Goal: Task Accomplishment & Management: Manage account settings

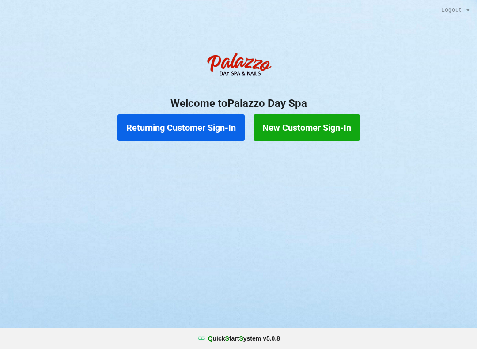
click at [186, 127] on button "Returning Customer Sign-In" at bounding box center [180, 127] width 127 height 26
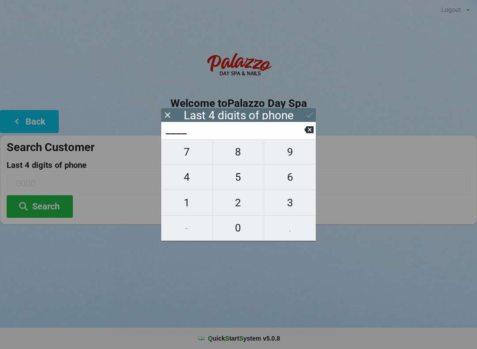
click at [244, 154] on span "8" at bounding box center [238, 152] width 51 height 19
type input "8___"
click at [300, 206] on span "3" at bounding box center [290, 202] width 52 height 19
type input "83__"
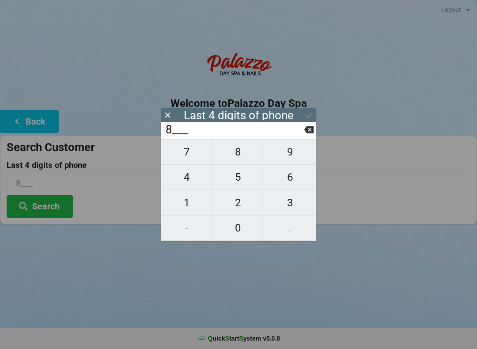
type input "83__"
click at [197, 207] on span "1" at bounding box center [186, 202] width 51 height 19
type input "831_"
click at [191, 158] on span "7" at bounding box center [186, 152] width 51 height 19
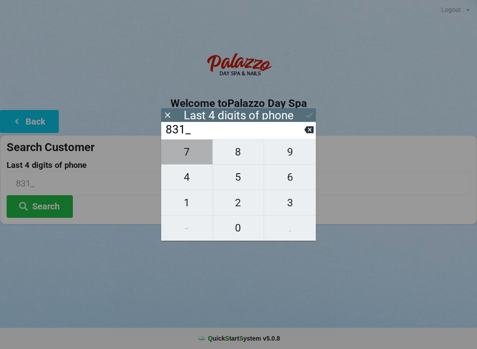
type input "8317"
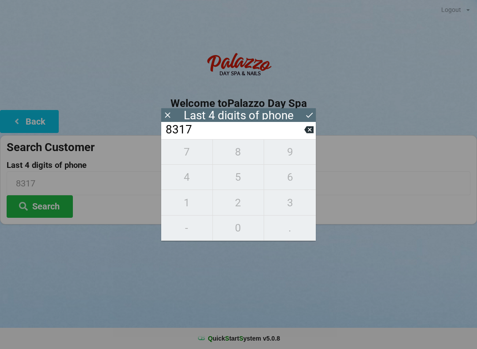
click at [48, 216] on button "Search" at bounding box center [40, 206] width 66 height 23
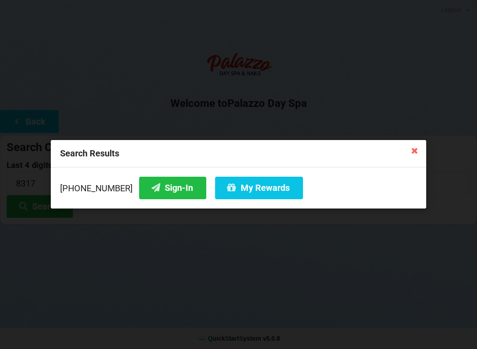
click at [150, 185] on button "Sign-In" at bounding box center [172, 188] width 67 height 23
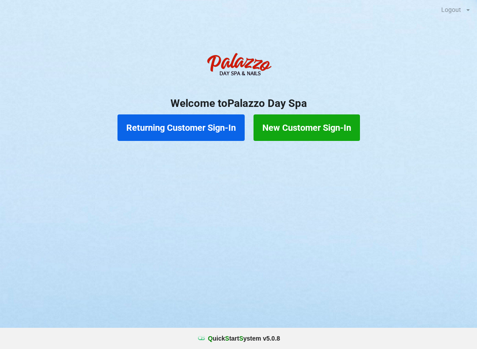
click at [169, 128] on button "Returning Customer Sign-In" at bounding box center [180, 127] width 127 height 26
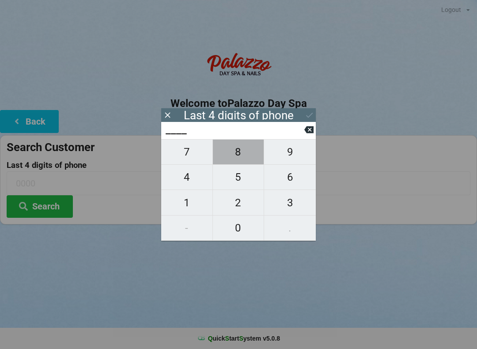
click at [243, 154] on span "8" at bounding box center [238, 152] width 51 height 19
type input "8___"
click at [296, 205] on span "3" at bounding box center [290, 202] width 52 height 19
type input "83__"
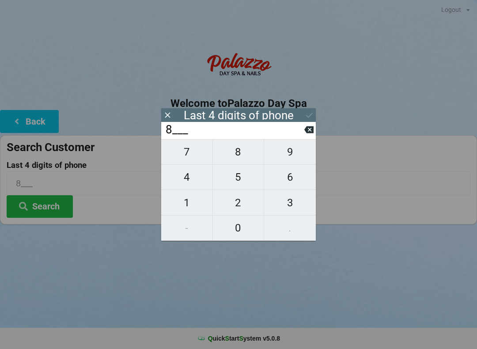
type input "83__"
click at [238, 226] on span "0" at bounding box center [238, 227] width 51 height 19
type input "830_"
click at [298, 181] on span "6" at bounding box center [290, 177] width 52 height 19
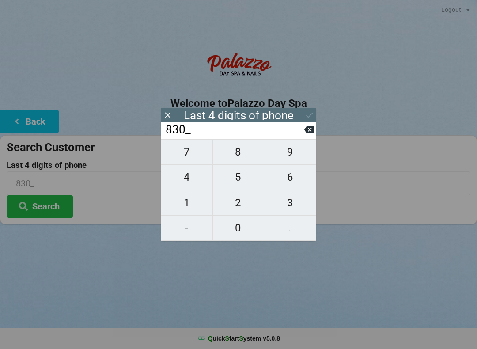
type input "8306"
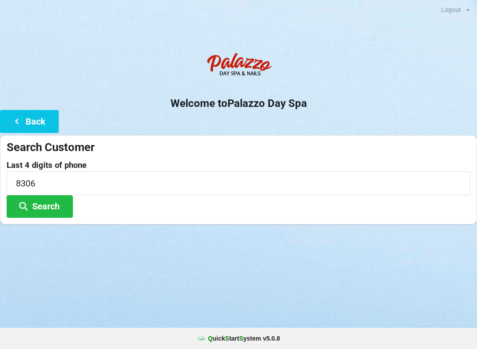
click at [51, 202] on button "Search" at bounding box center [40, 206] width 66 height 23
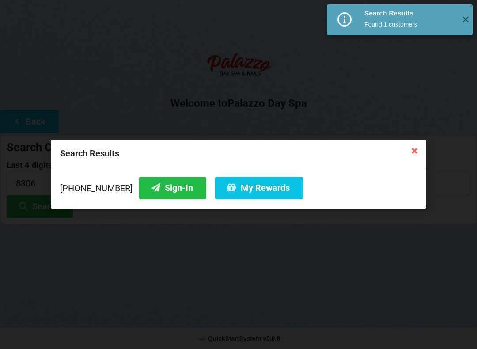
click at [155, 185] on button "Sign-In" at bounding box center [172, 188] width 67 height 23
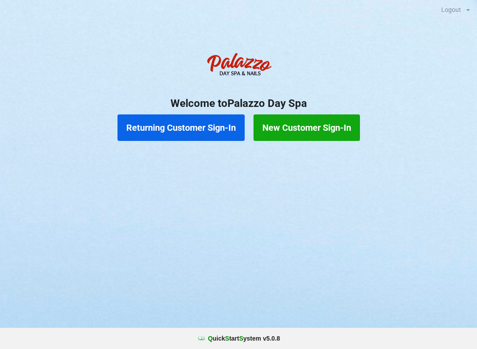
click at [203, 134] on button "Returning Customer Sign-In" at bounding box center [180, 127] width 127 height 26
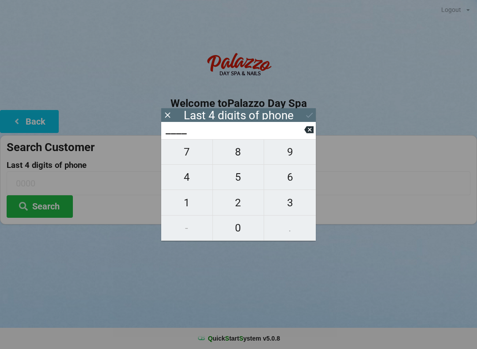
click at [237, 207] on span "2" at bounding box center [238, 202] width 51 height 19
type input "2___"
click at [236, 212] on span "2" at bounding box center [238, 202] width 51 height 19
type input "22__"
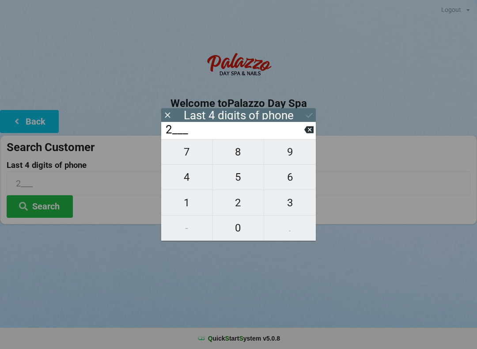
type input "22__"
click at [252, 231] on span "0" at bounding box center [238, 227] width 51 height 19
type input "220_"
click at [241, 160] on span "8" at bounding box center [238, 152] width 51 height 19
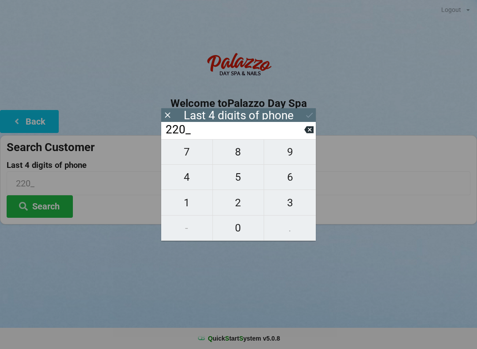
type input "2208"
click at [43, 206] on button "Search" at bounding box center [40, 206] width 66 height 23
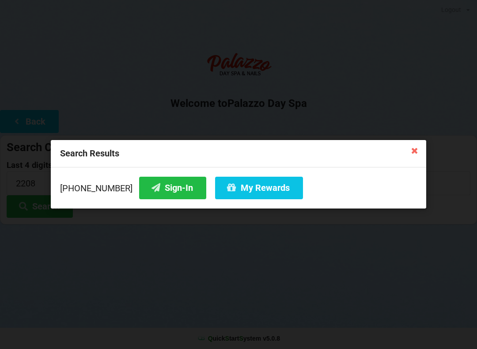
click at [168, 192] on button "Sign-In" at bounding box center [172, 188] width 67 height 23
